Goal: Check status: Check status

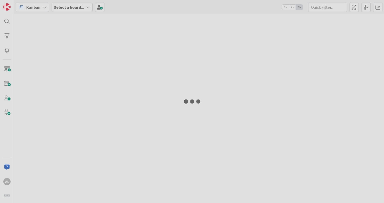
type input "[PERSON_NAME]"
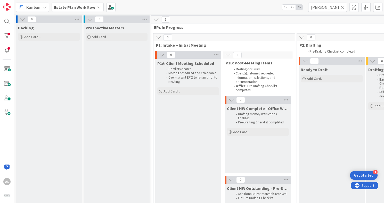
click at [97, 7] on icon at bounding box center [99, 7] width 4 height 4
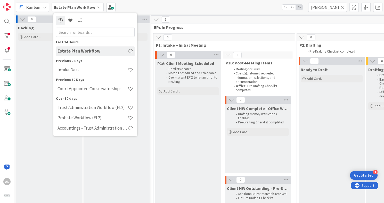
click at [152, 6] on div "Kanban Estate Plan Workflow Last 24 Hours Estate Plan Workflow Previous 7 Days …" at bounding box center [199, 7] width 370 height 14
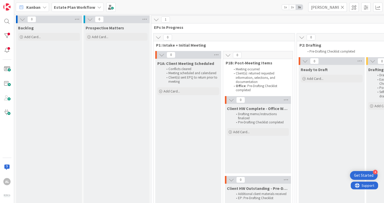
click at [341, 7] on icon at bounding box center [343, 7] width 4 height 5
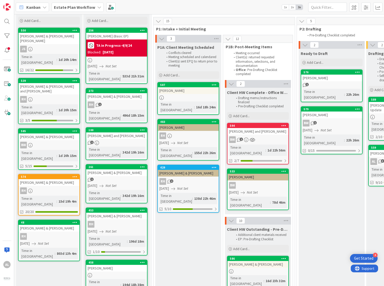
scroll to position [0, 0]
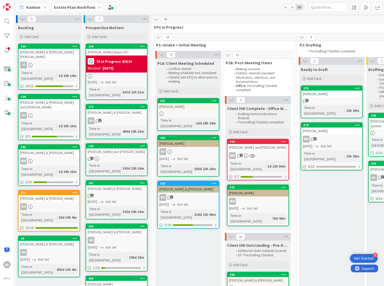
click at [277, 150] on div "594 [PERSON_NAME] and [PERSON_NAME] BW 1 Time in [GEOGRAPHIC_DATA] : 1d 22h 56m…" at bounding box center [258, 160] width 62 height 42
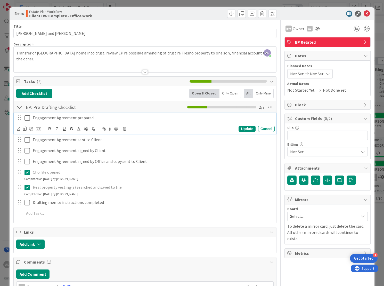
click at [26, 116] on icon at bounding box center [26, 118] width 5 height 6
